Goal: Task Accomplishment & Management: Manage account settings

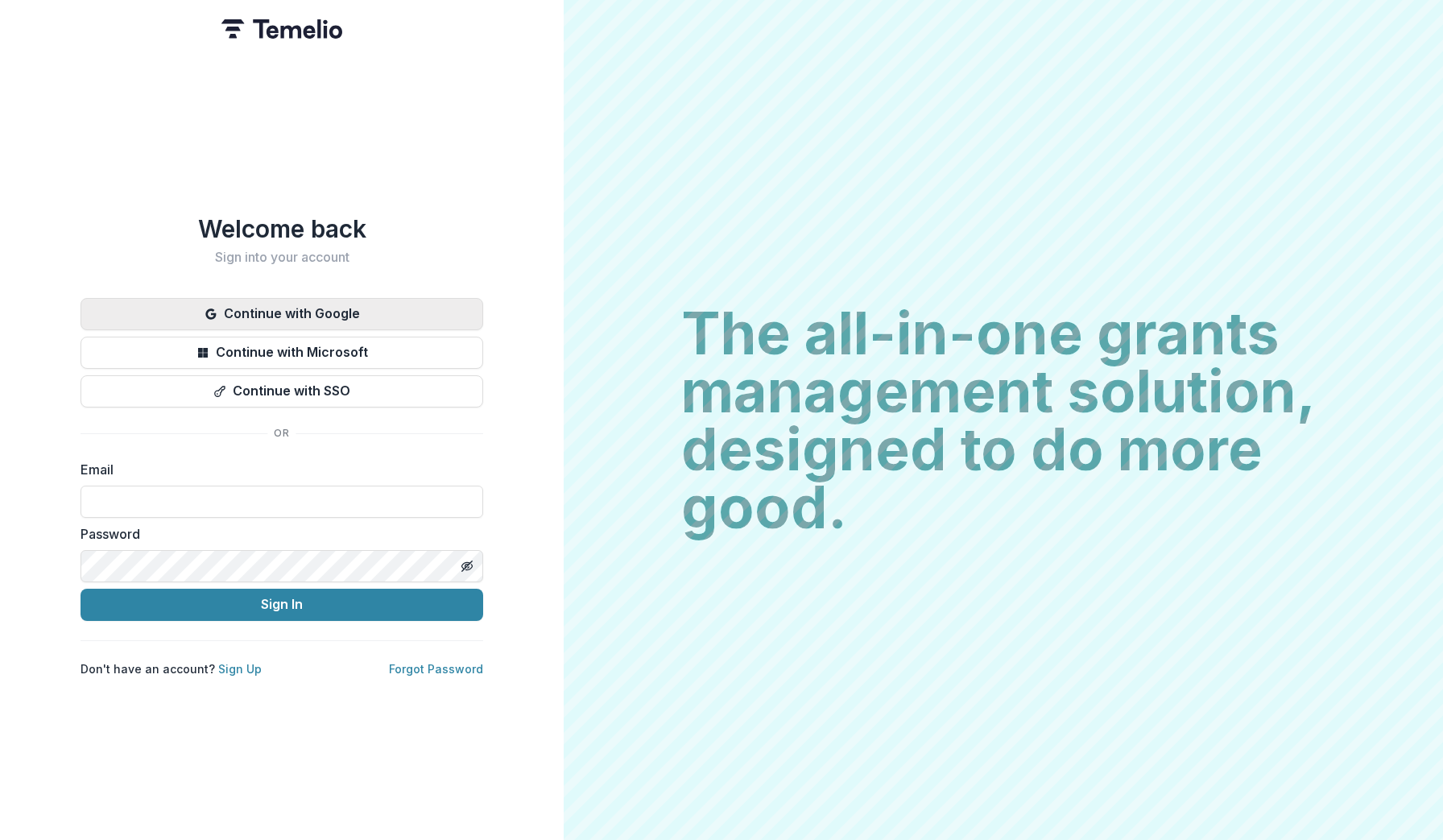
click at [386, 306] on button "Continue with Google" at bounding box center [282, 314] width 402 height 32
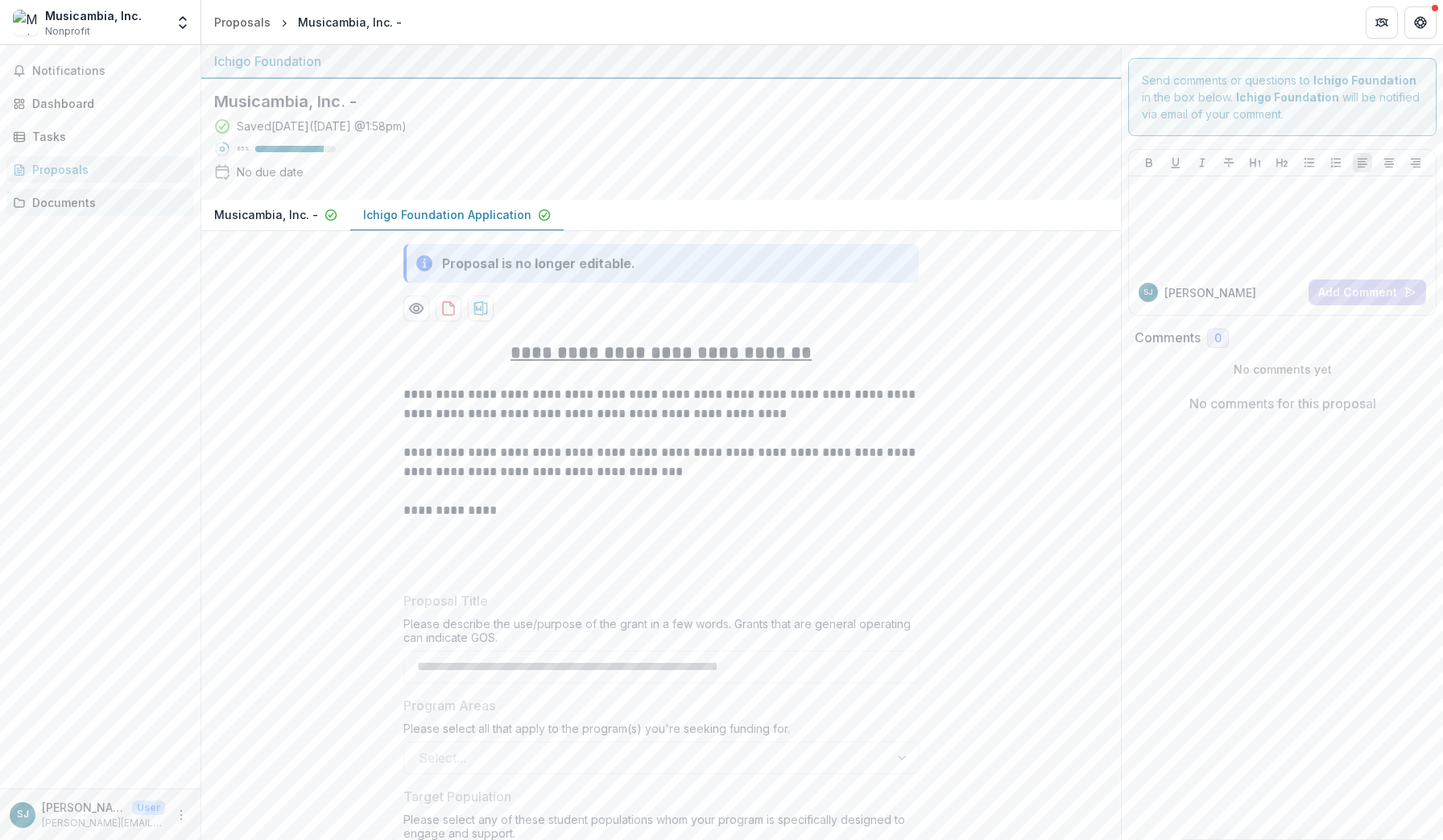
click at [66, 198] on div "Documents" at bounding box center [106, 202] width 149 height 17
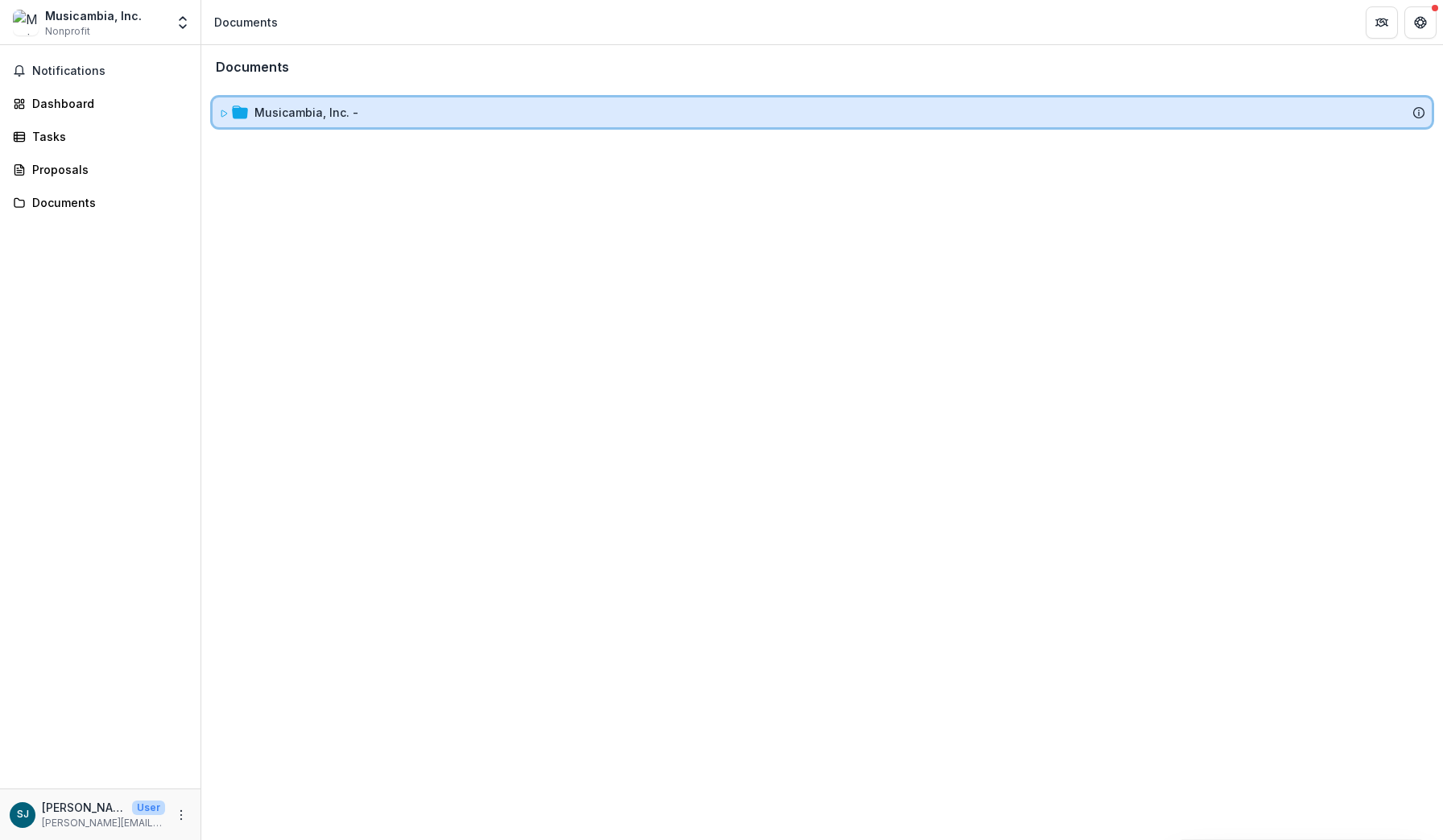
click at [228, 112] on icon at bounding box center [223, 113] width 10 height 10
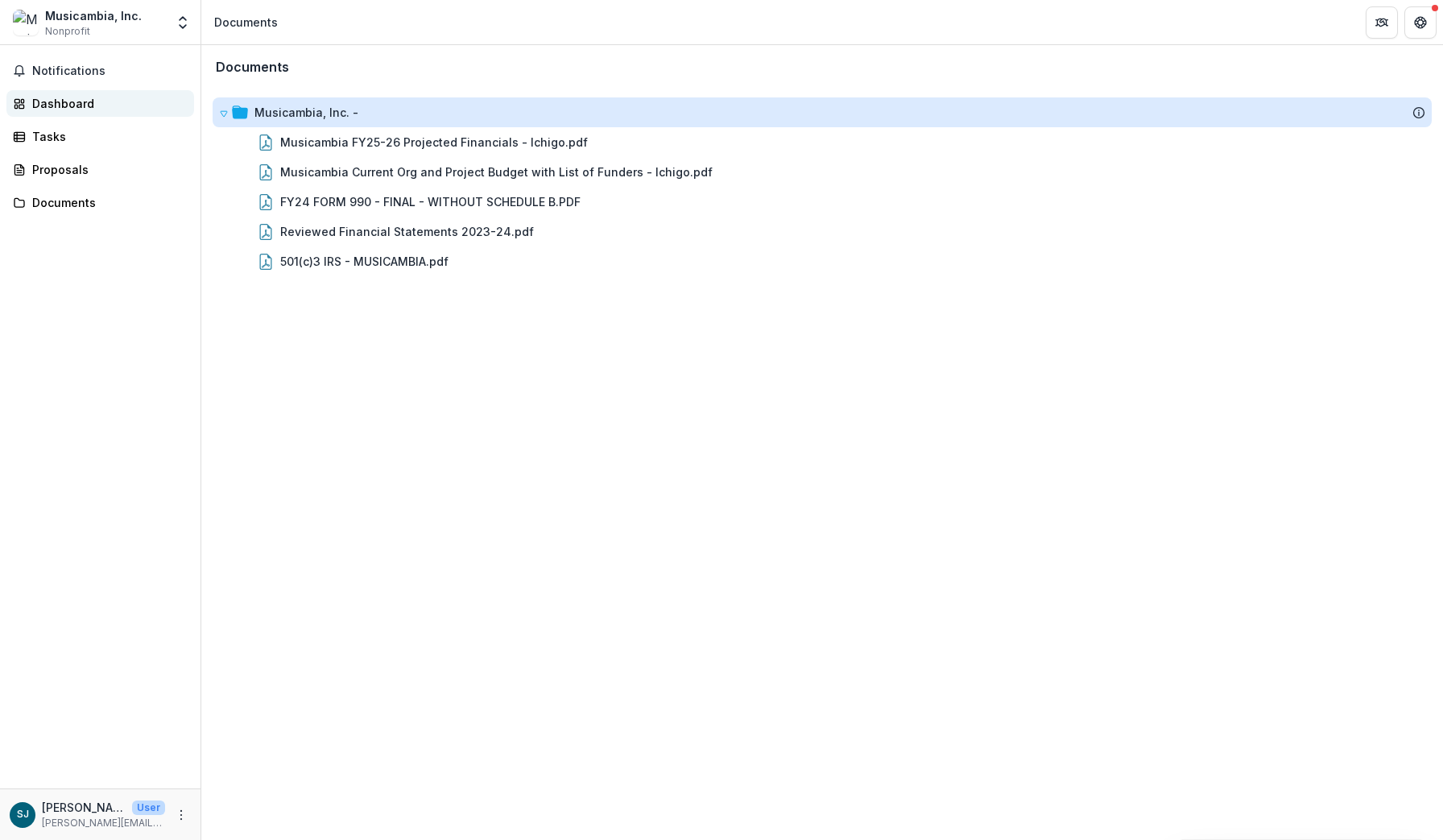
click at [80, 102] on div "Dashboard" at bounding box center [106, 103] width 149 height 17
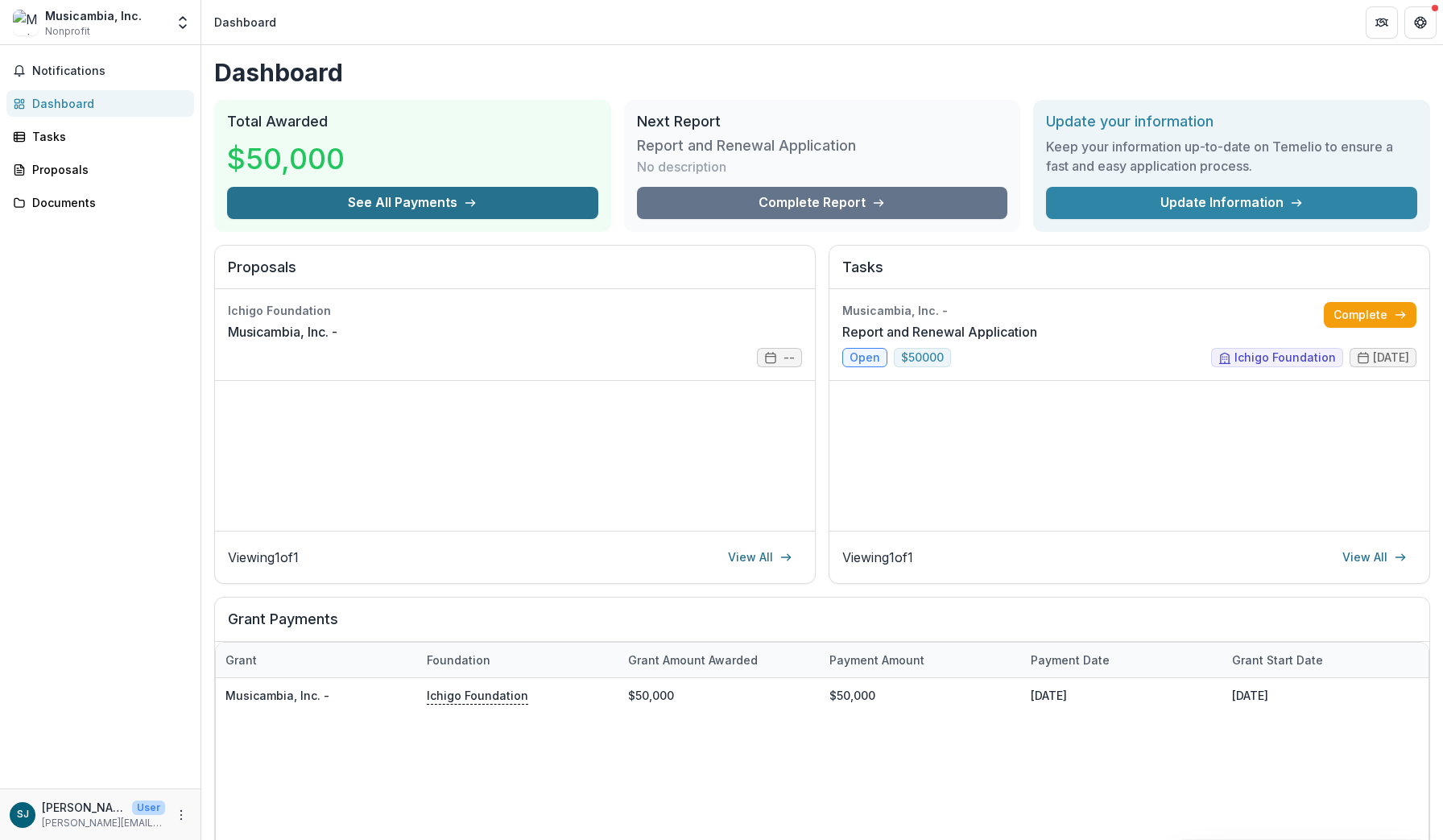
click at [489, 201] on button "See All Payments" at bounding box center [412, 203] width 371 height 32
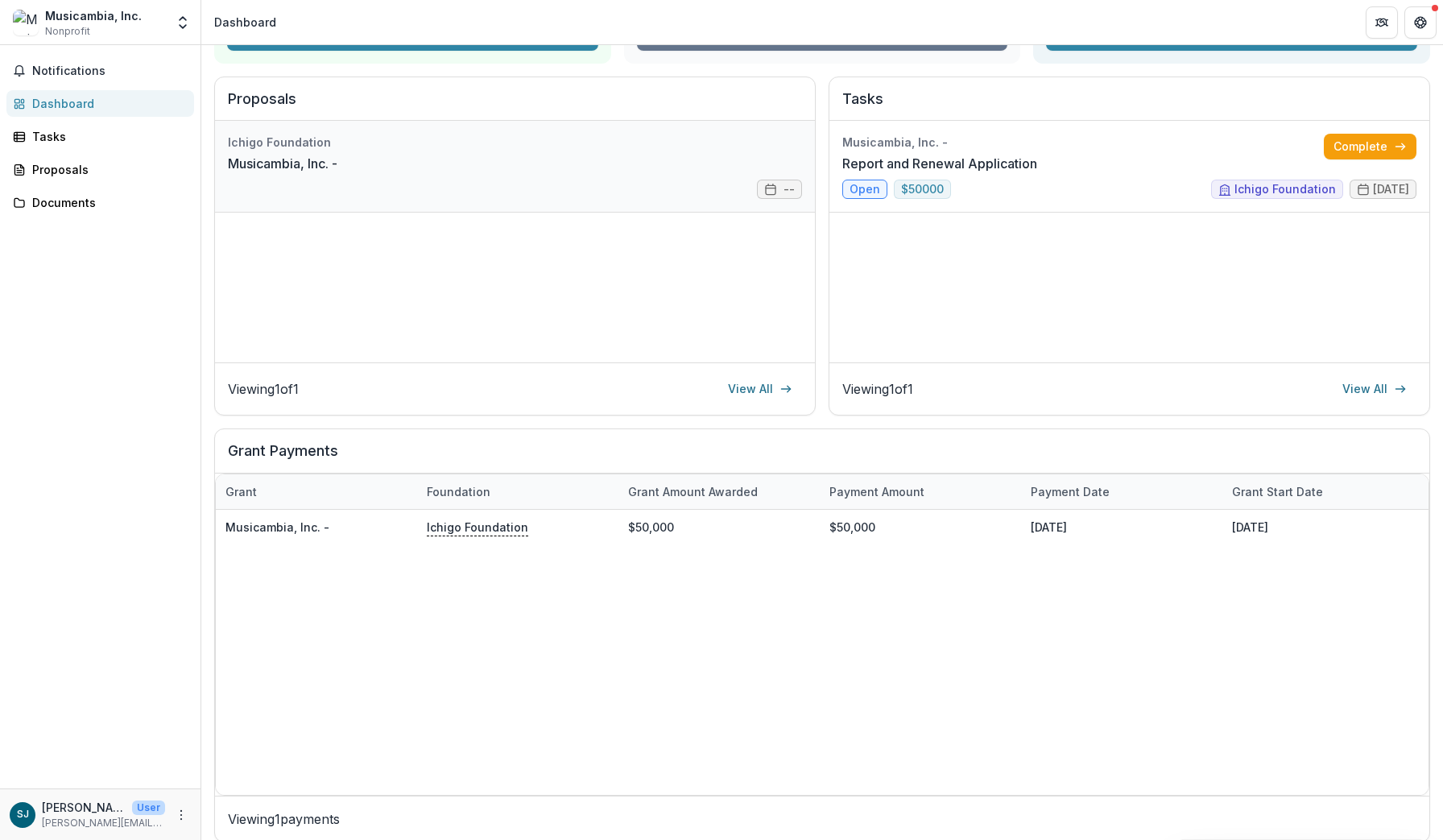
scroll to position [169, 0]
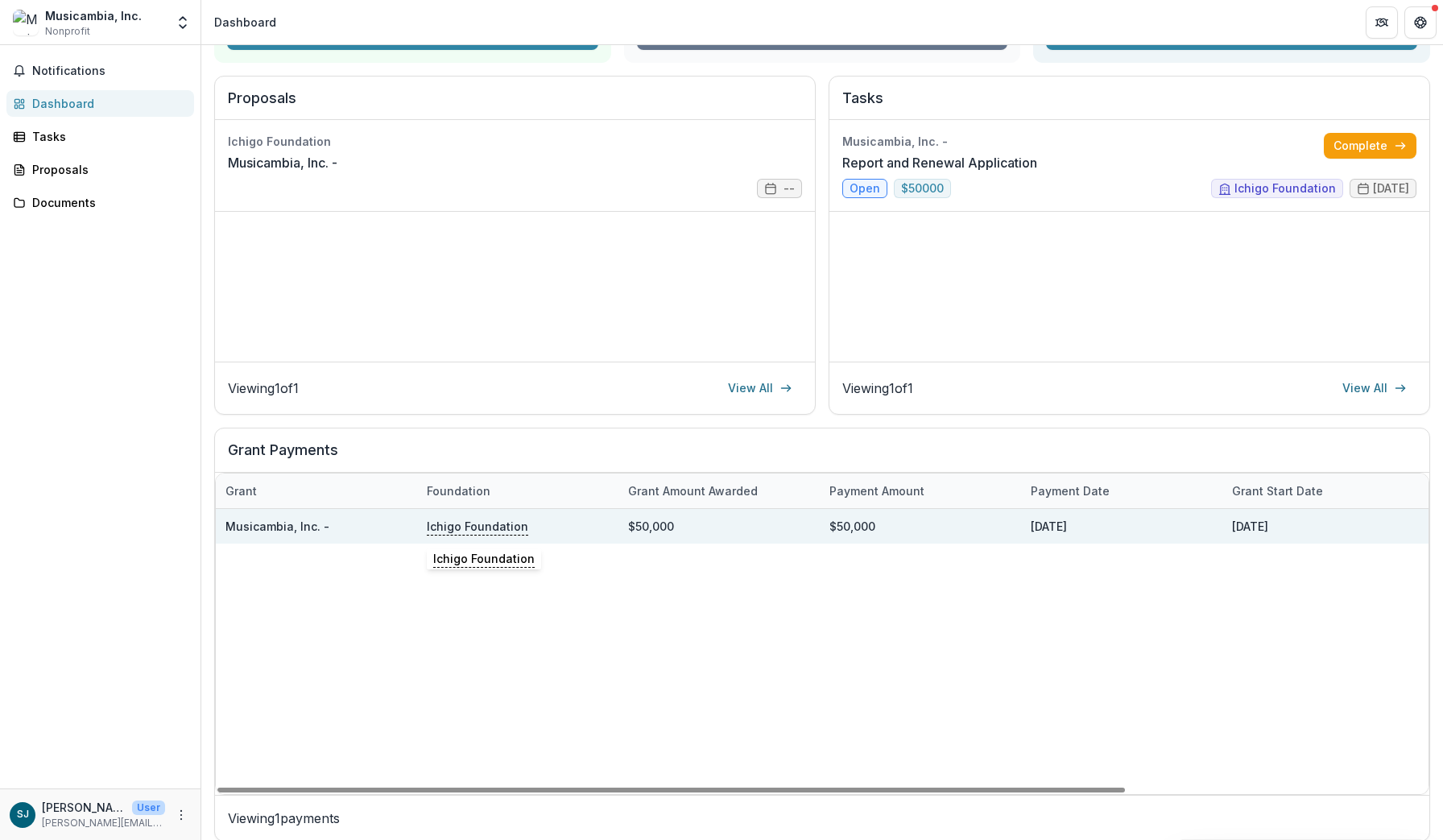
click at [480, 530] on p "Ichigo Foundation" at bounding box center [478, 525] width 101 height 18
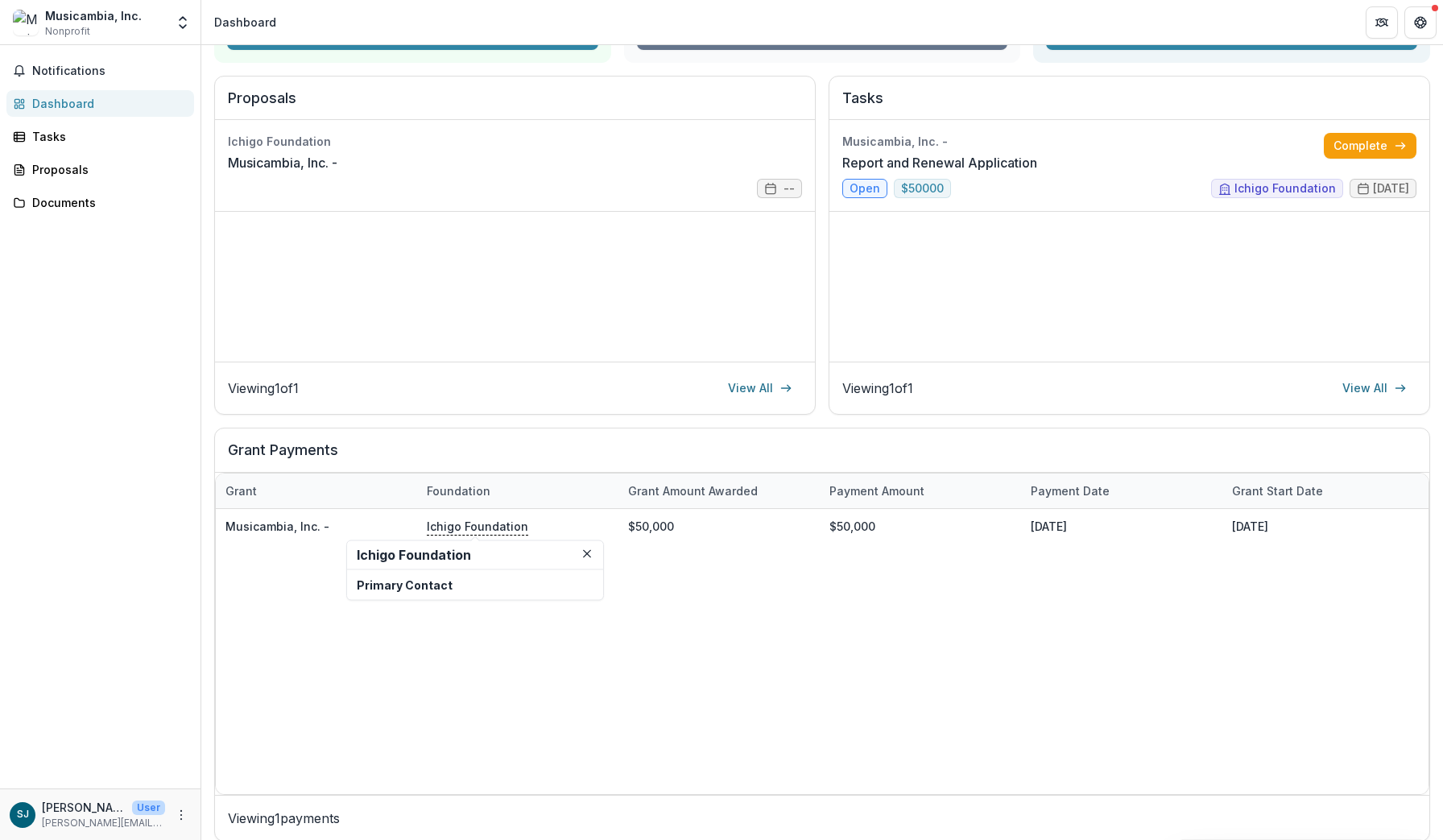
click at [416, 590] on p "Primary Contact" at bounding box center [475, 585] width 237 height 17
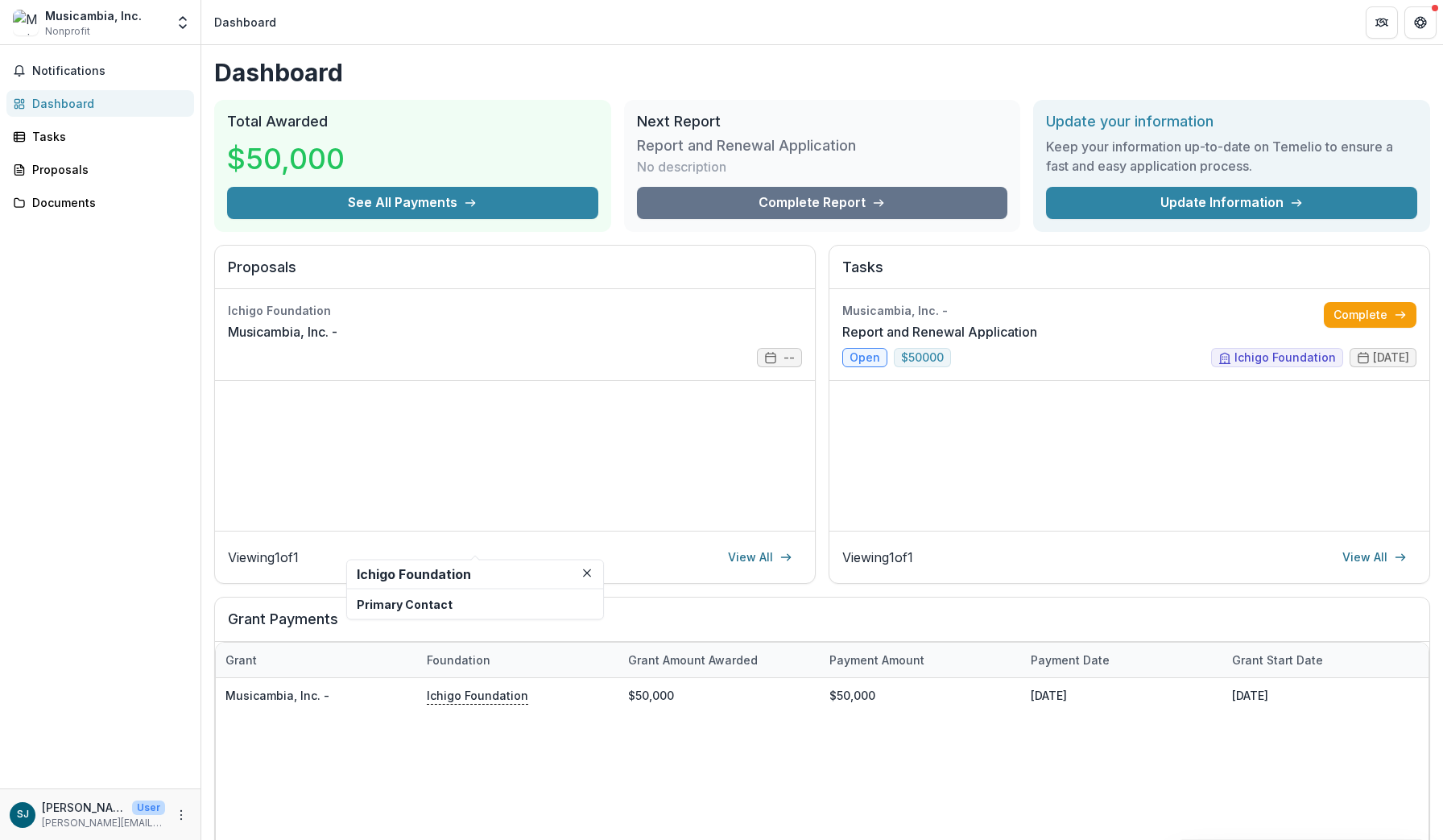
scroll to position [0, 0]
click at [1422, 28] on icon "Get Help" at bounding box center [1420, 22] width 13 height 13
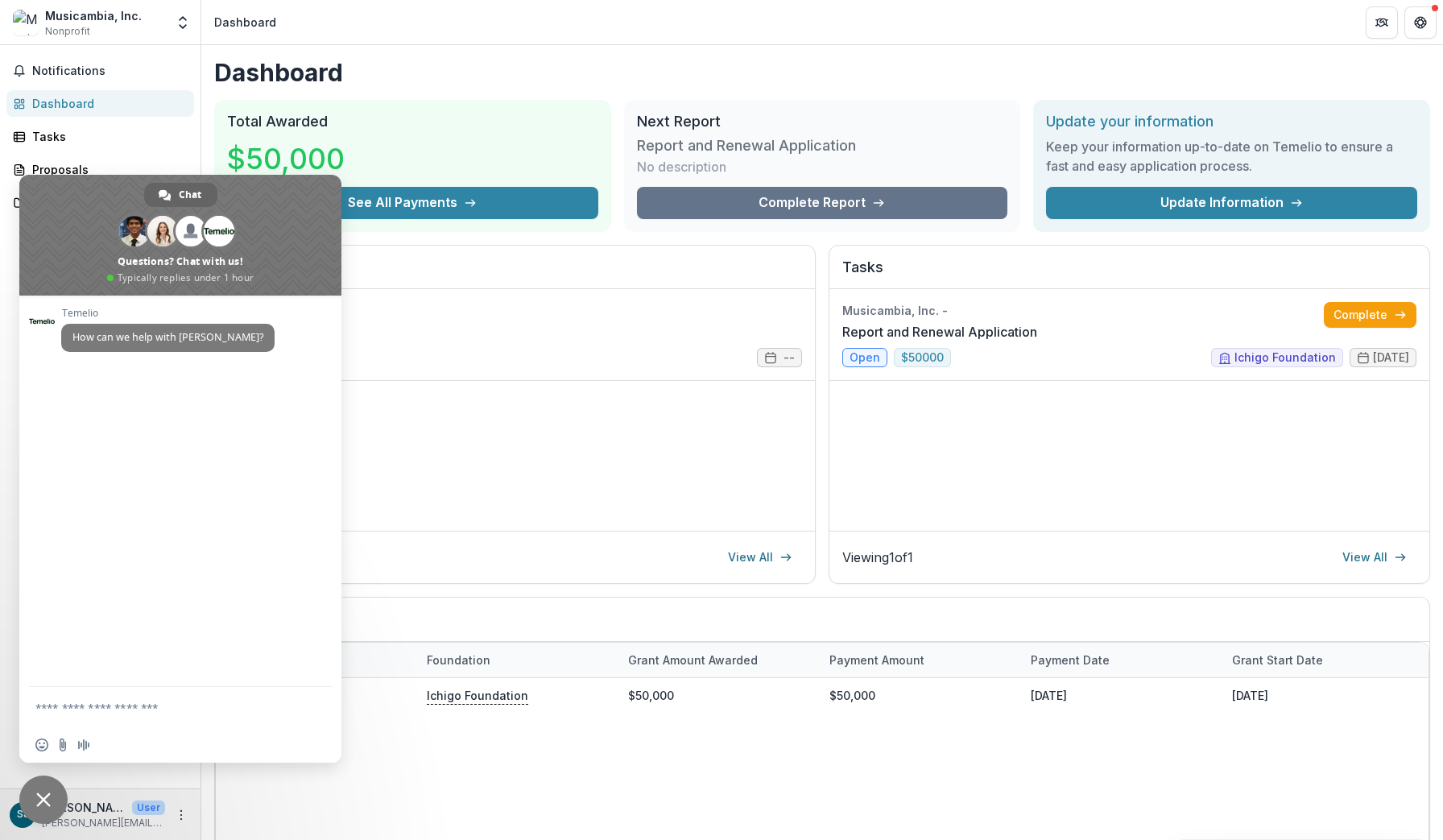
click at [43, 787] on span "Close chat" at bounding box center [43, 799] width 49 height 49
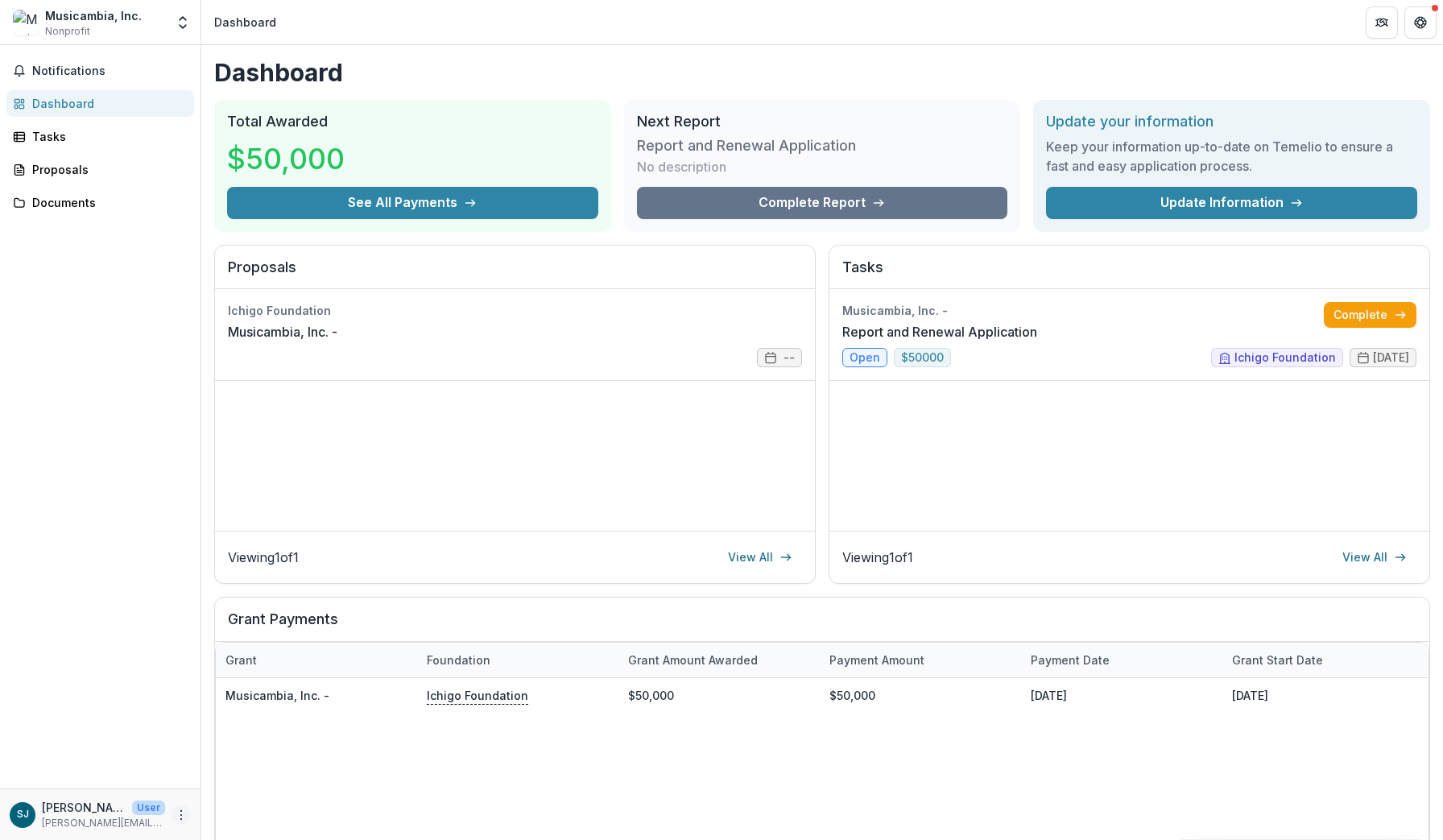
click at [178, 814] on icon "More" at bounding box center [181, 814] width 13 height 13
click at [260, 804] on button "Logout" at bounding box center [287, 807] width 172 height 27
